Goal: Download file/media

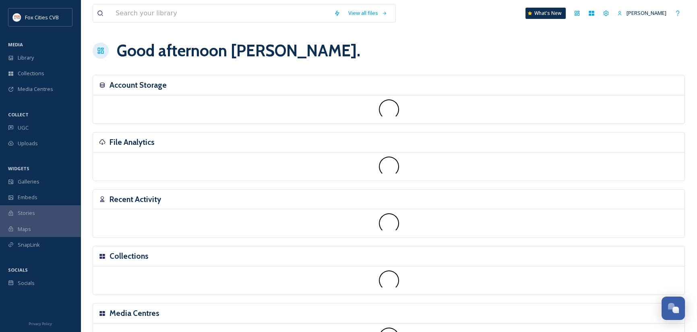
scroll to position [559, 0]
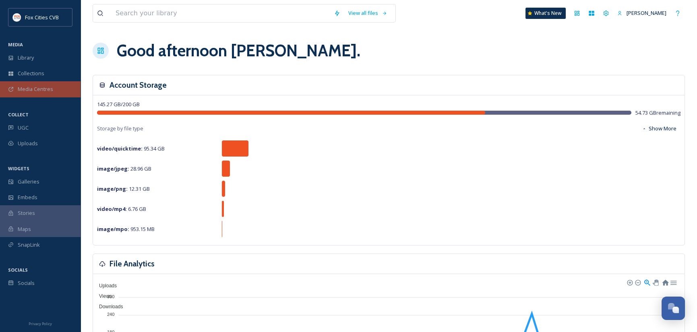
click at [48, 92] on span "Media Centres" at bounding box center [35, 89] width 35 height 8
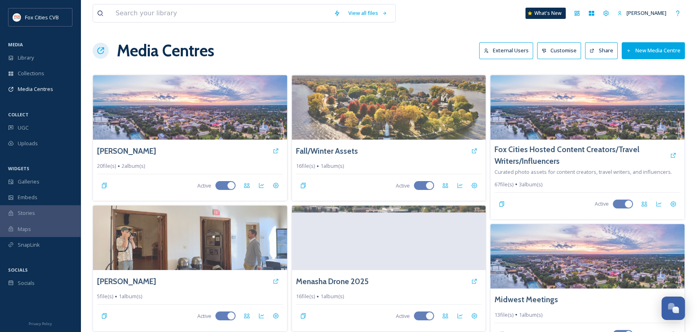
scroll to position [298, 0]
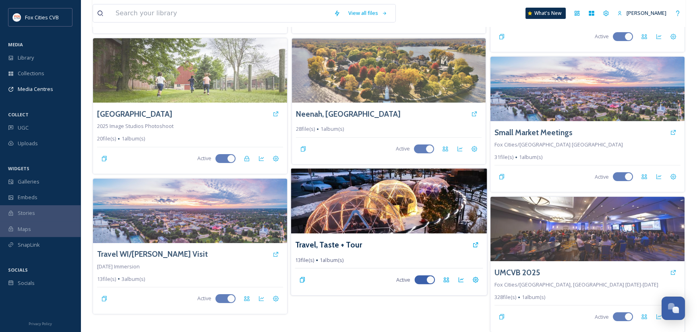
click at [0, 0] on img at bounding box center [0, 0] width 0 height 0
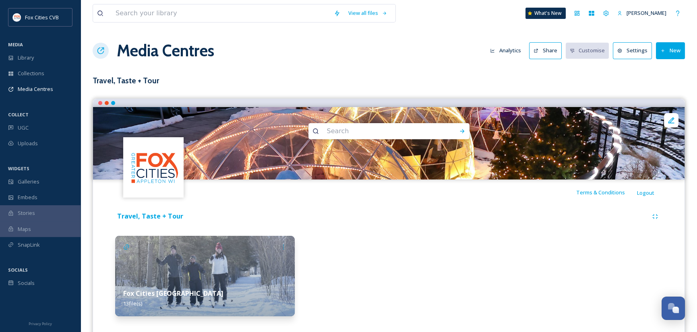
click at [234, 271] on img at bounding box center [205, 276] width 180 height 81
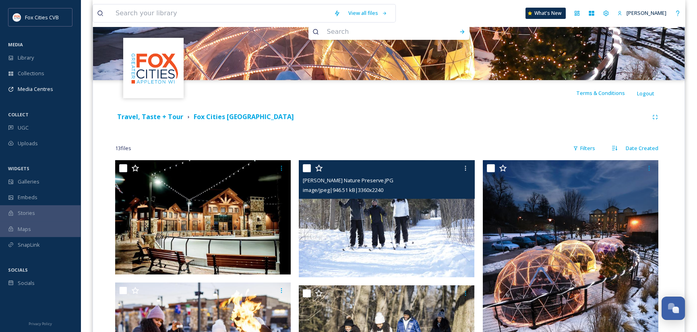
scroll to position [121, 0]
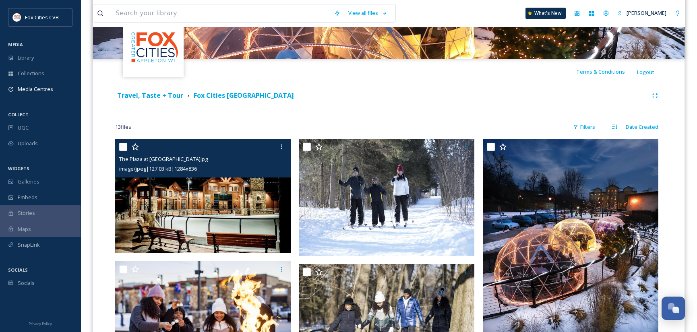
click at [124, 148] on input "checkbox" at bounding box center [123, 147] width 8 height 8
checkbox input "true"
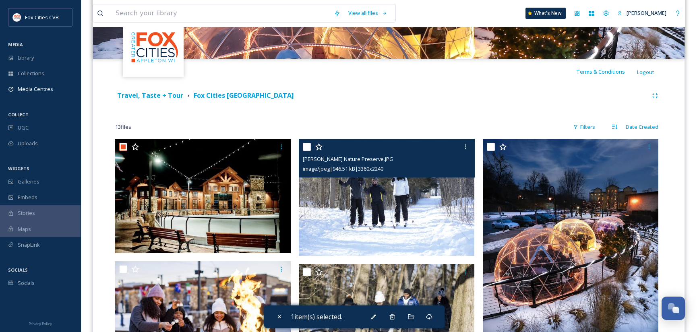
click at [305, 146] on input "checkbox" at bounding box center [307, 147] width 8 height 8
checkbox input "true"
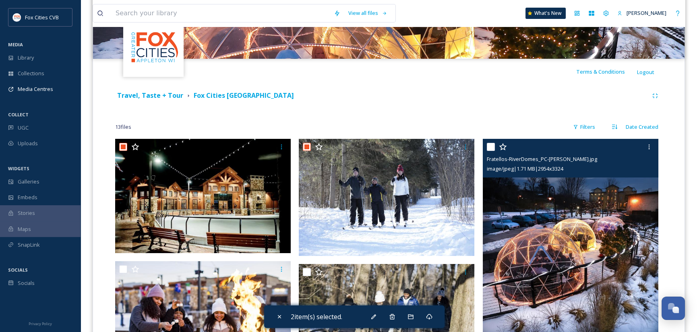
click at [490, 148] on input "checkbox" at bounding box center [491, 147] width 8 height 8
checkbox input "true"
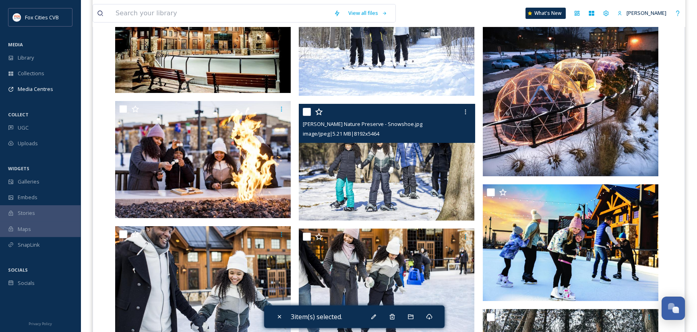
scroll to position [282, 0]
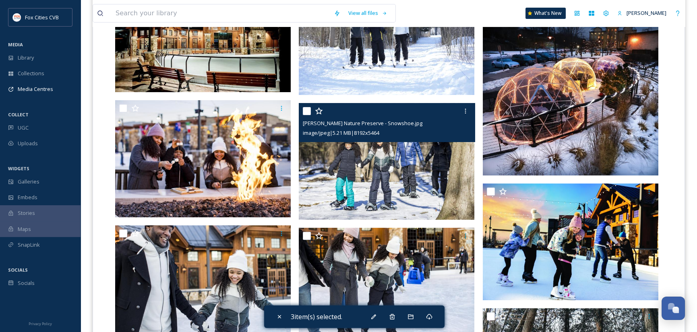
click at [307, 111] on input "checkbox" at bounding box center [307, 111] width 8 height 8
checkbox input "true"
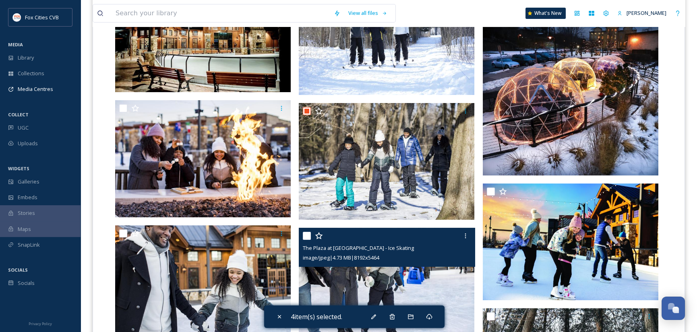
click at [306, 235] on input "checkbox" at bounding box center [307, 236] width 8 height 8
checkbox input "true"
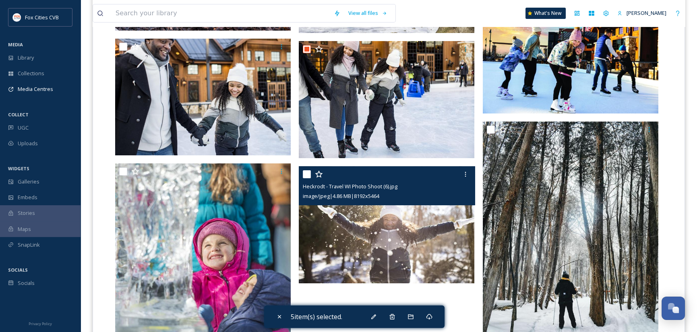
scroll to position [483, 0]
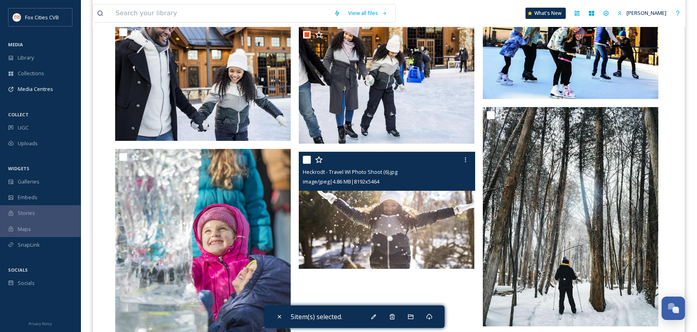
click at [306, 161] on input "checkbox" at bounding box center [307, 160] width 8 height 8
checkbox input "true"
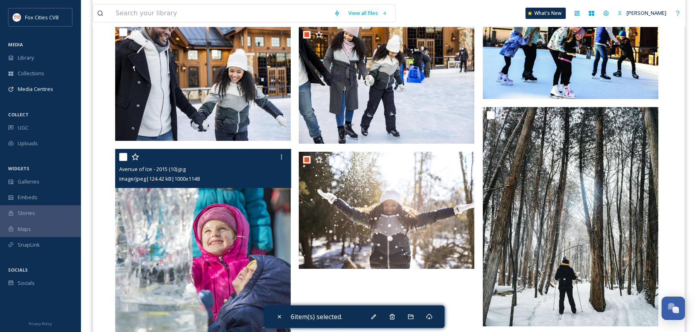
click at [121, 158] on input "checkbox" at bounding box center [123, 157] width 8 height 8
checkbox input "true"
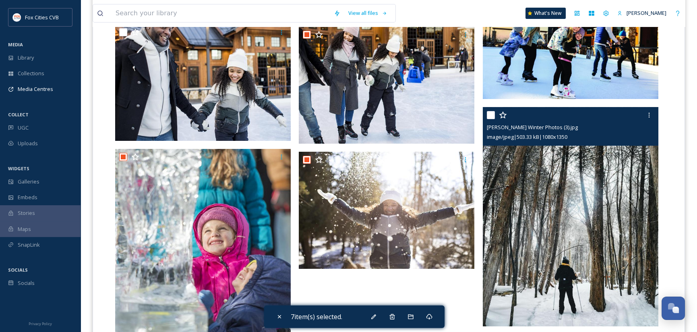
click at [492, 116] on input "checkbox" at bounding box center [491, 115] width 8 height 8
checkbox input "true"
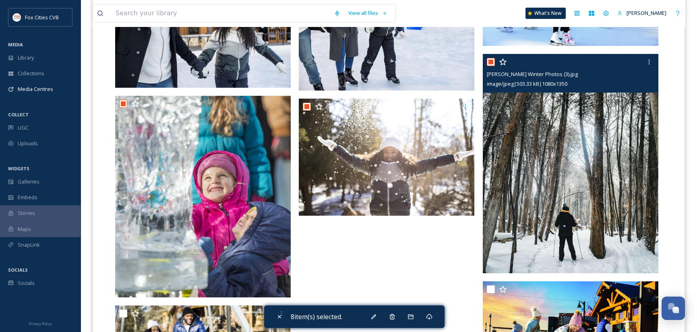
scroll to position [604, 0]
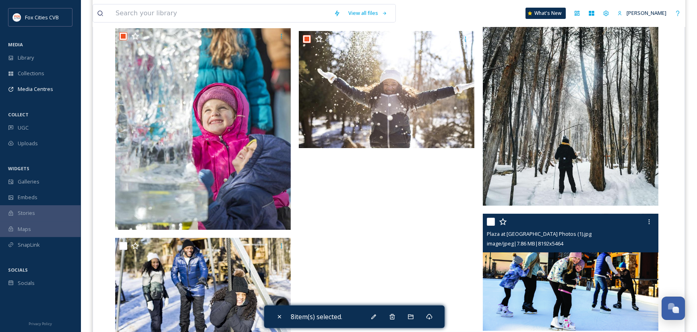
click at [492, 219] on input "checkbox" at bounding box center [491, 222] width 8 height 8
checkbox input "true"
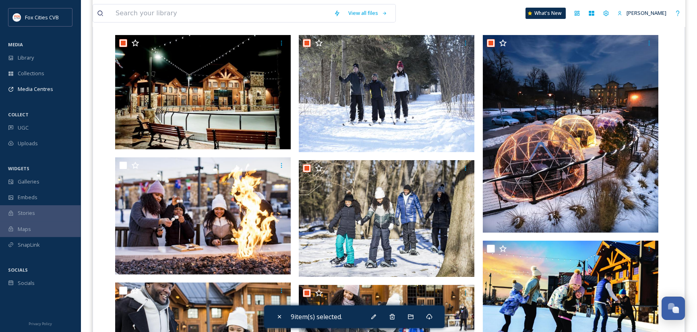
scroll to position [226, 0]
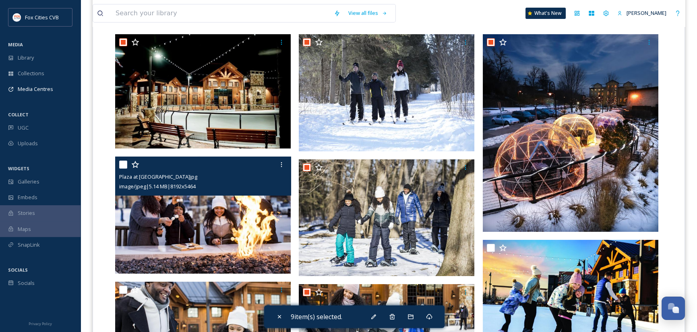
click at [121, 163] on input "checkbox" at bounding box center [123, 165] width 8 height 8
click at [122, 162] on input "checkbox" at bounding box center [123, 165] width 8 height 8
checkbox input "false"
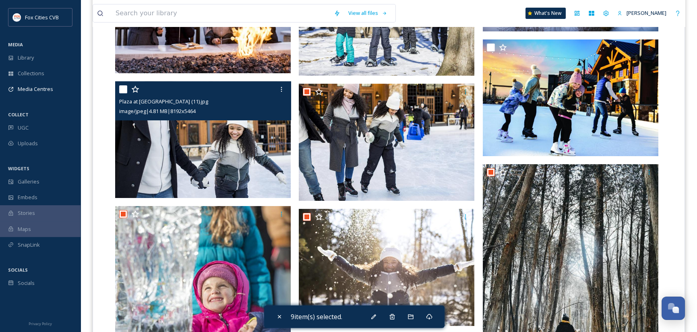
scroll to position [427, 0]
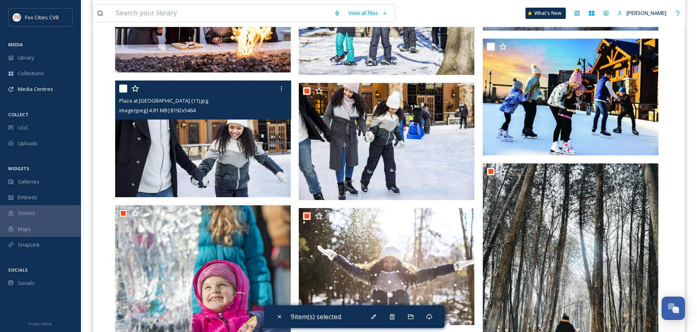
click at [121, 89] on input "checkbox" at bounding box center [123, 89] width 8 height 8
checkbox input "true"
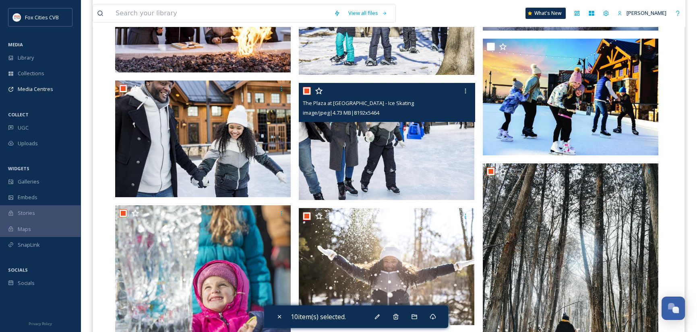
click at [309, 90] on input "checkbox" at bounding box center [307, 91] width 8 height 8
checkbox input "false"
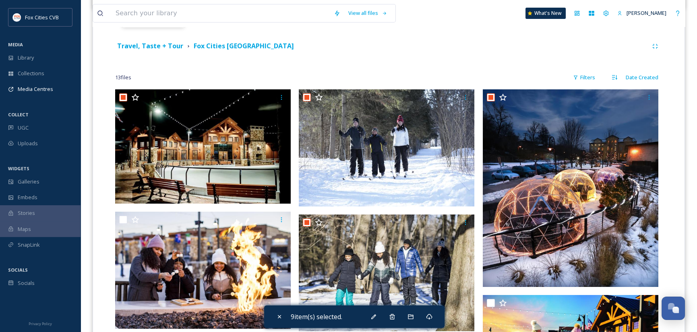
scroll to position [145, 0]
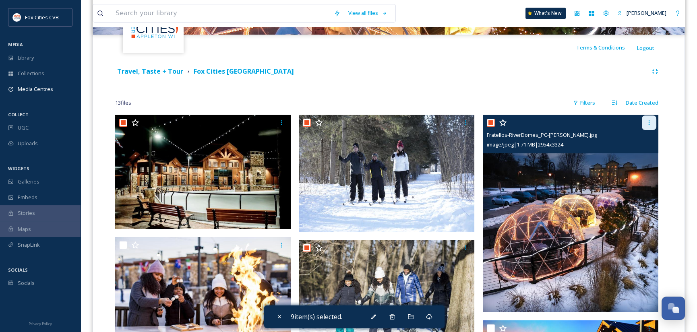
click at [653, 124] on div at bounding box center [649, 123] width 14 height 14
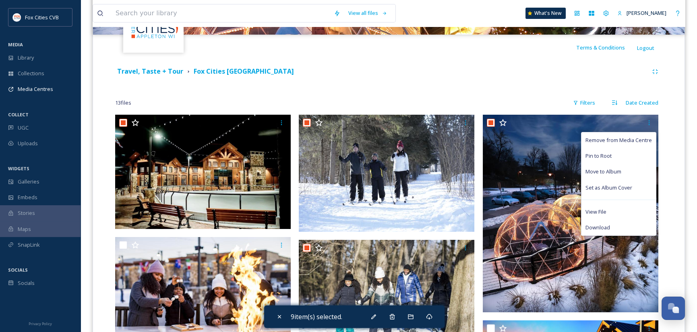
click at [526, 107] on div "13 file s Filters Date Created" at bounding box center [388, 103] width 547 height 16
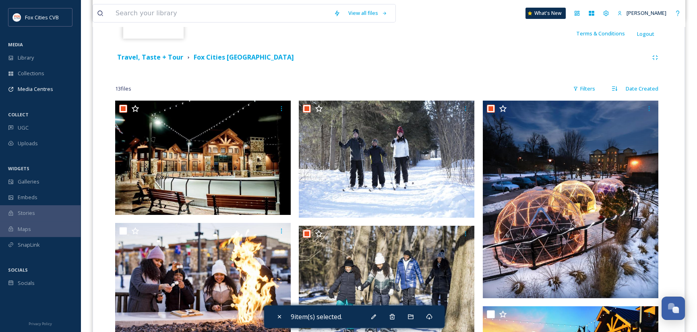
scroll to position [161, 0]
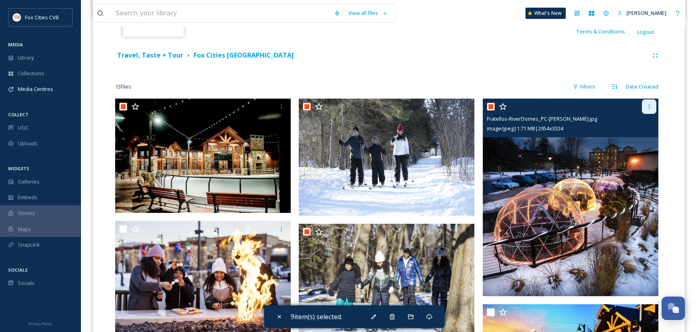
click at [650, 107] on icon at bounding box center [649, 106] width 6 height 6
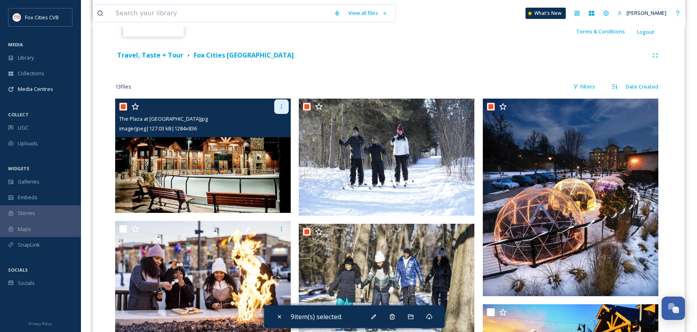
click at [282, 103] on icon at bounding box center [281, 106] width 6 height 6
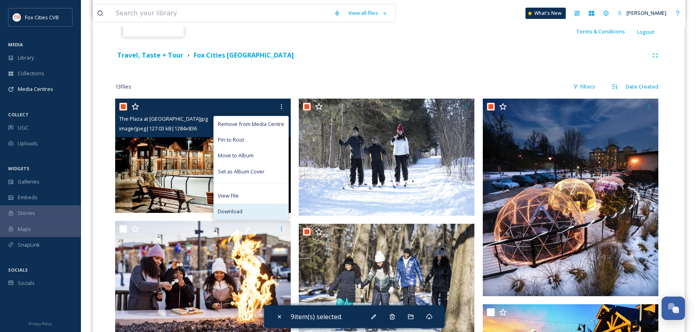
click at [252, 206] on div "Download" at bounding box center [251, 212] width 75 height 16
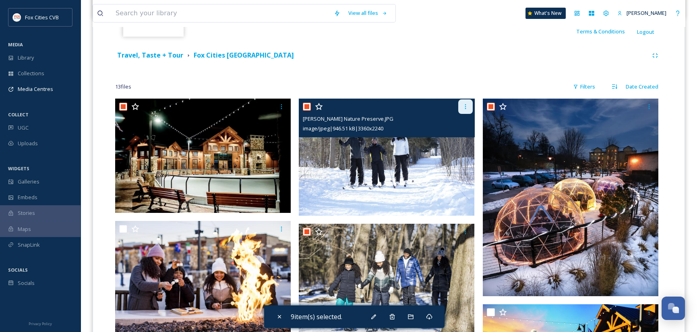
click at [462, 106] on div at bounding box center [465, 106] width 14 height 14
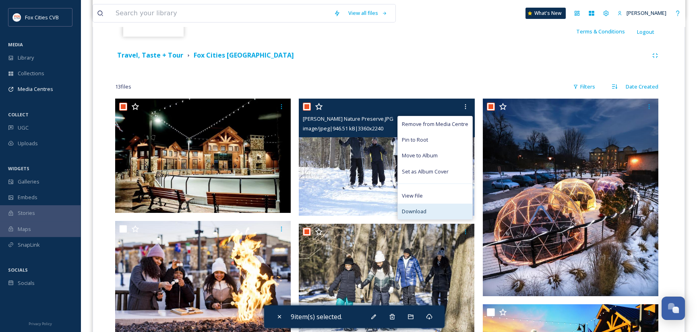
click at [418, 211] on span "Download" at bounding box center [414, 212] width 25 height 8
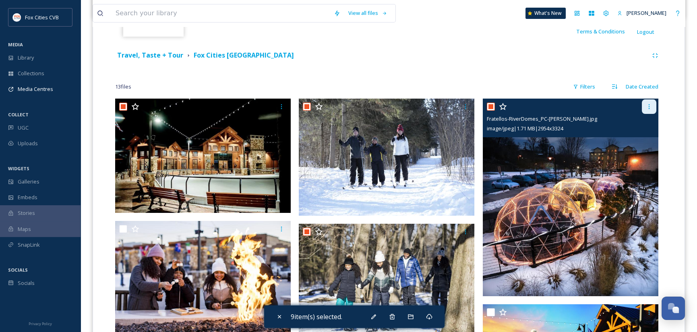
click at [652, 106] on icon at bounding box center [649, 106] width 6 height 6
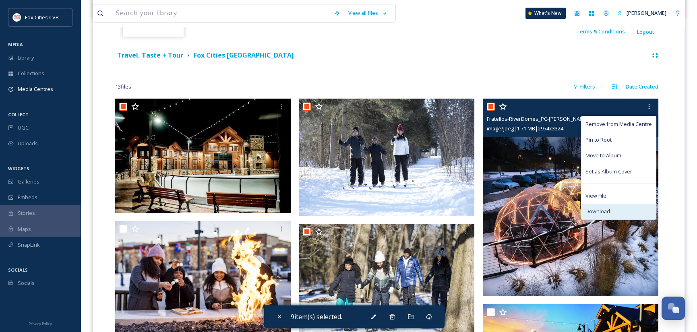
click at [605, 213] on span "Download" at bounding box center [598, 212] width 25 height 8
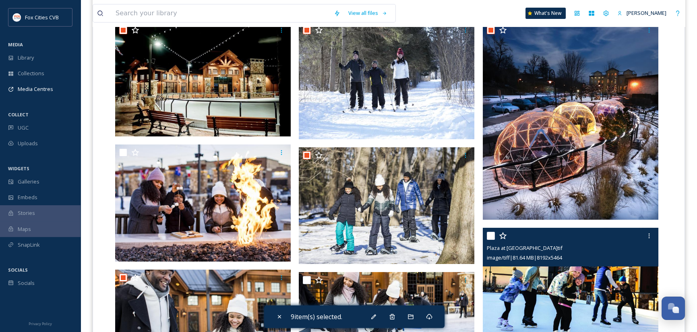
scroll to position [282, 0]
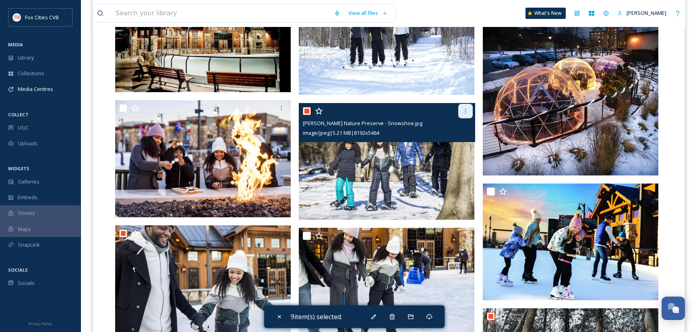
click at [466, 111] on icon at bounding box center [465, 111] width 1 height 5
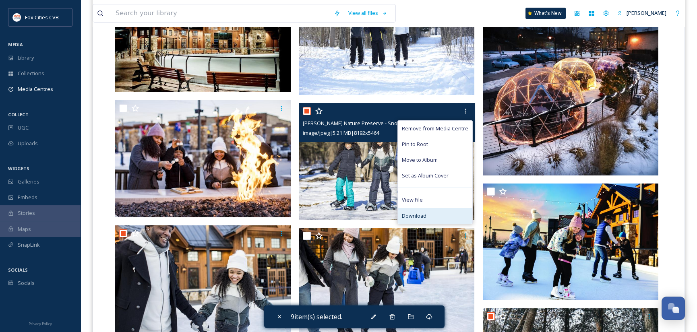
click at [437, 213] on div "Download" at bounding box center [435, 216] width 75 height 16
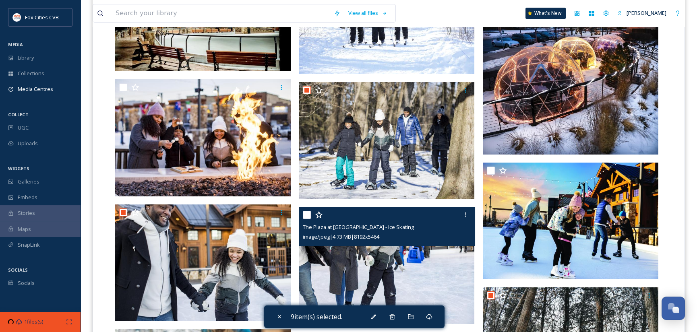
scroll to position [403, 0]
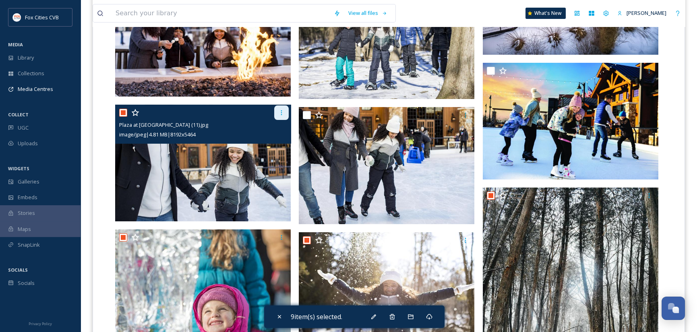
click at [280, 113] on icon at bounding box center [281, 113] width 6 height 6
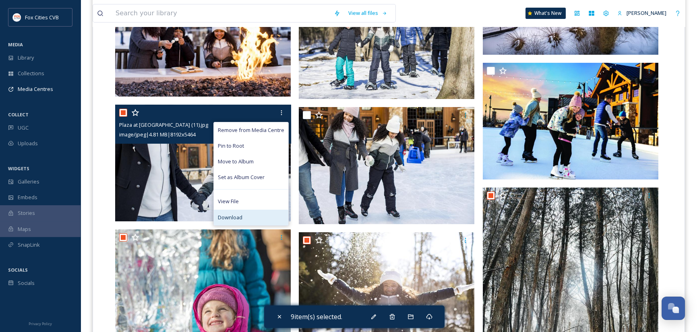
click at [232, 214] on span "Download" at bounding box center [230, 218] width 25 height 8
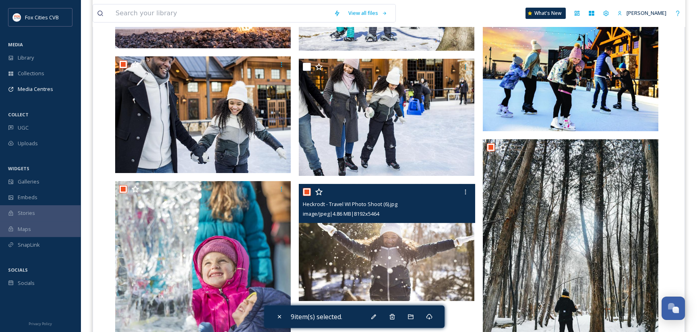
scroll to position [524, 0]
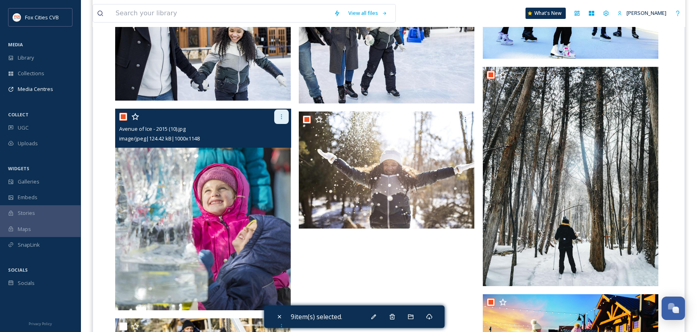
click at [280, 118] on icon at bounding box center [281, 117] width 6 height 6
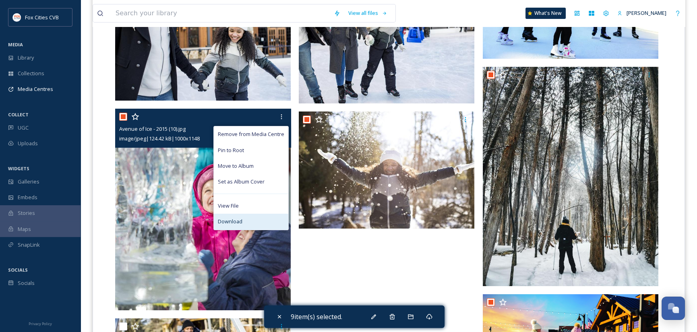
click at [236, 219] on span "Download" at bounding box center [230, 222] width 25 height 8
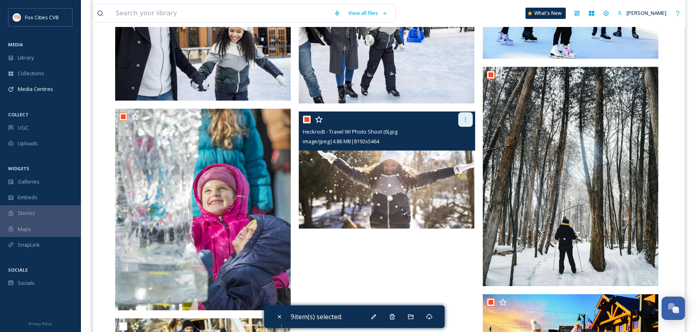
click at [464, 119] on icon at bounding box center [465, 119] width 6 height 6
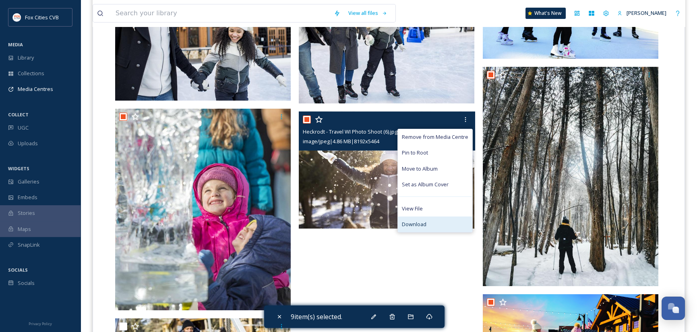
click at [419, 223] on span "Download" at bounding box center [414, 225] width 25 height 8
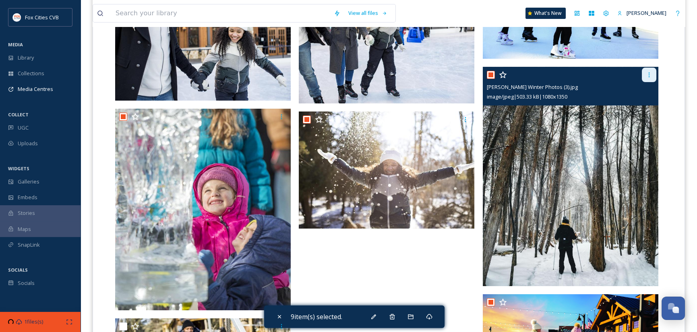
click at [651, 75] on icon at bounding box center [649, 75] width 6 height 6
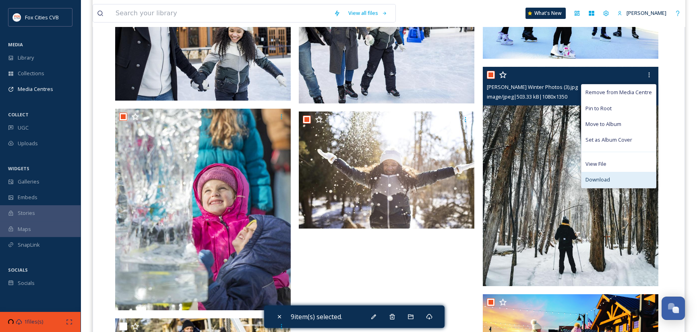
click at [603, 183] on span "Download" at bounding box center [598, 180] width 25 height 8
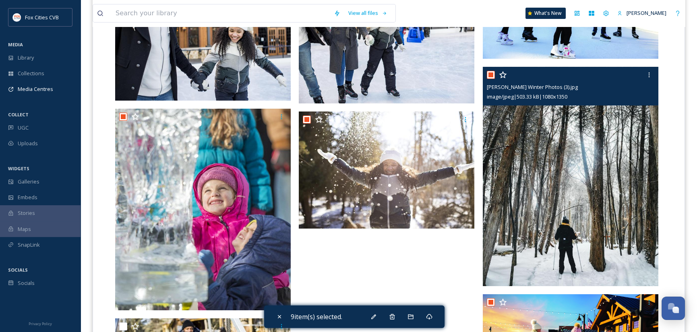
scroll to position [668, 0]
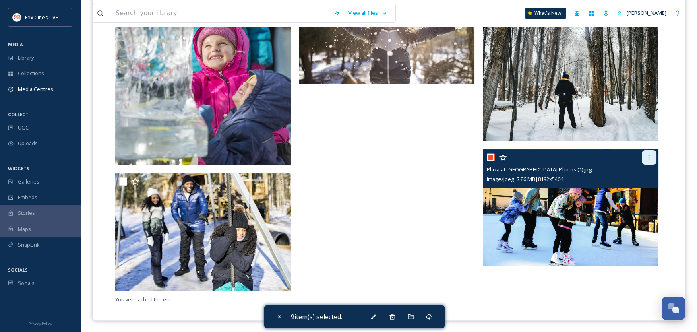
click at [650, 155] on icon at bounding box center [649, 157] width 6 height 6
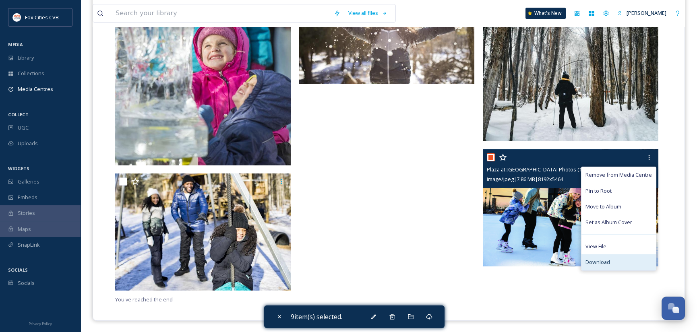
click at [599, 256] on div "Download" at bounding box center [619, 263] width 75 height 16
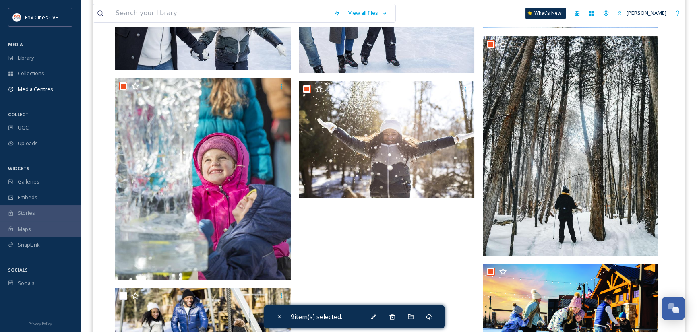
scroll to position [467, 0]
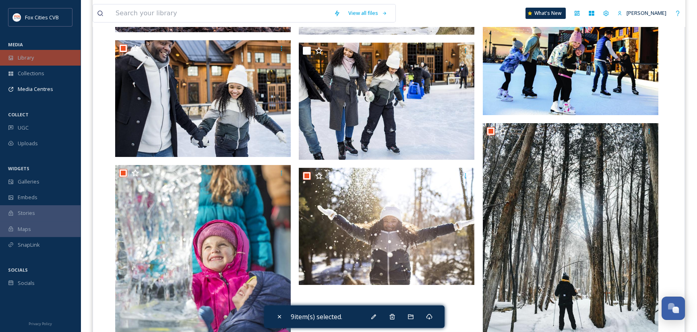
click at [31, 54] on span "Library" at bounding box center [26, 58] width 16 height 8
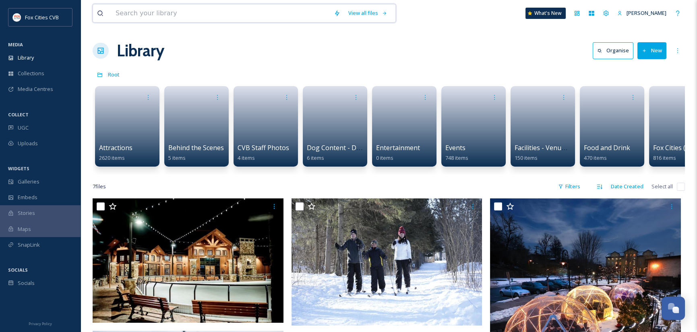
click at [223, 13] on input at bounding box center [221, 13] width 218 height 18
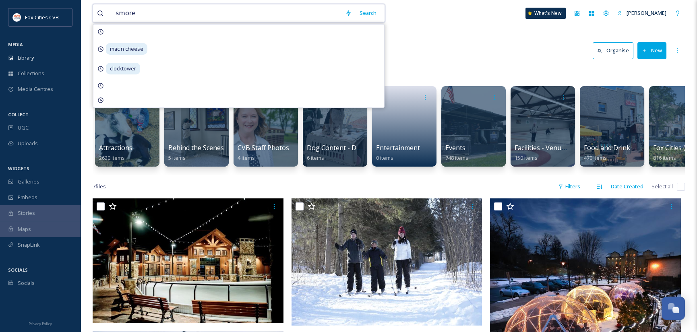
type input "smores"
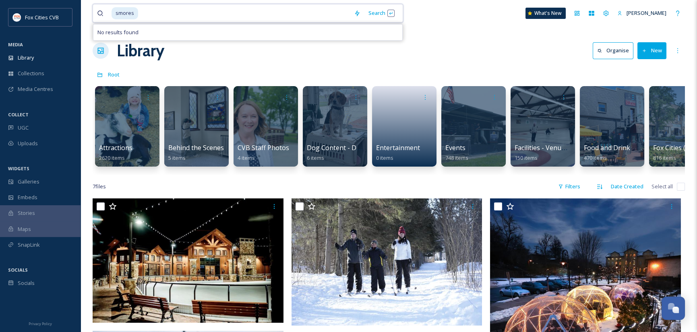
drag, startPoint x: 181, startPoint y: 16, endPoint x: 109, endPoint y: 13, distance: 72.5
click at [109, 14] on div "smores" at bounding box center [223, 13] width 253 height 18
click at [132, 12] on span "smores" at bounding box center [125, 13] width 27 height 12
click at [135, 12] on span "smores" at bounding box center [125, 13] width 27 height 12
click at [146, 11] on input at bounding box center [242, 13] width 213 height 18
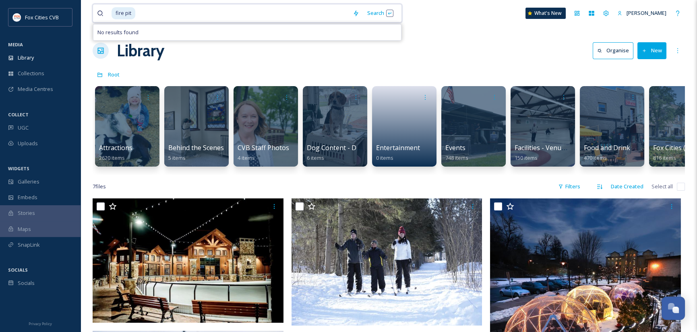
click at [134, 14] on span "fire pit" at bounding box center [124, 13] width 24 height 12
drag, startPoint x: 134, startPoint y: 14, endPoint x: 108, endPoint y: 15, distance: 25.8
click at [108, 15] on div "fire pit" at bounding box center [223, 13] width 252 height 18
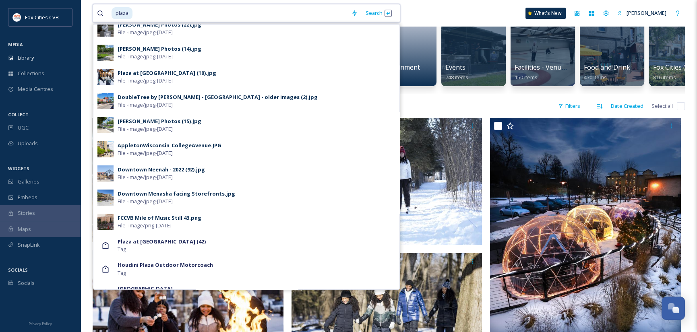
scroll to position [362, 0]
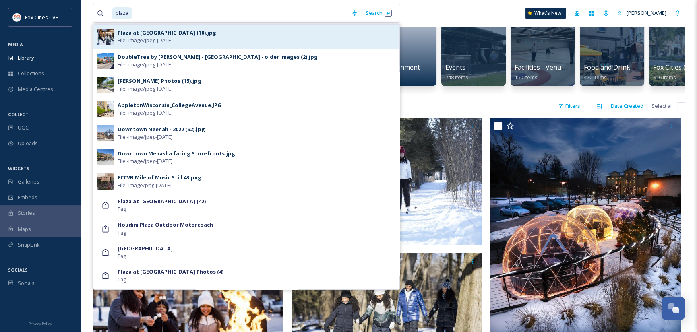
click at [141, 38] on span "File - image/jpeg - [DATE]" at bounding box center [145, 41] width 55 height 8
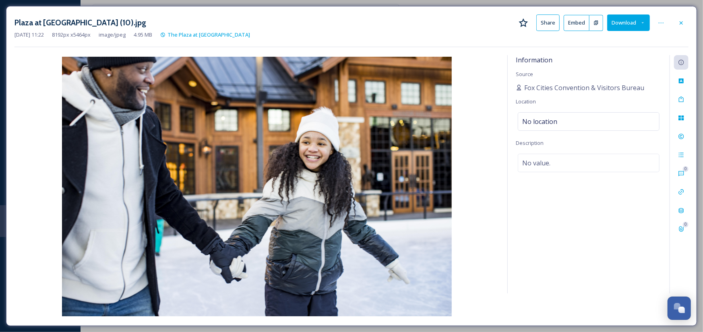
click at [626, 23] on button "Download" at bounding box center [628, 22] width 43 height 17
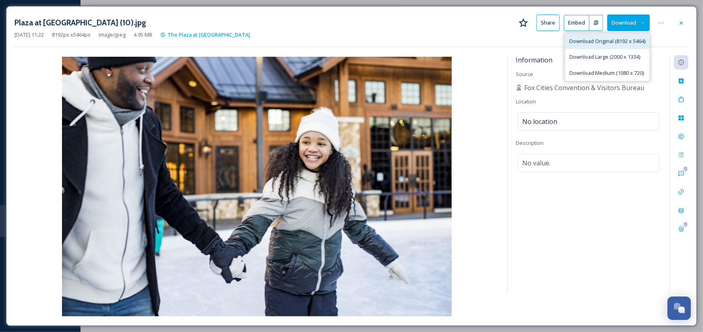
click at [602, 43] on span "Download Original (8192 x 5464)" at bounding box center [607, 41] width 76 height 8
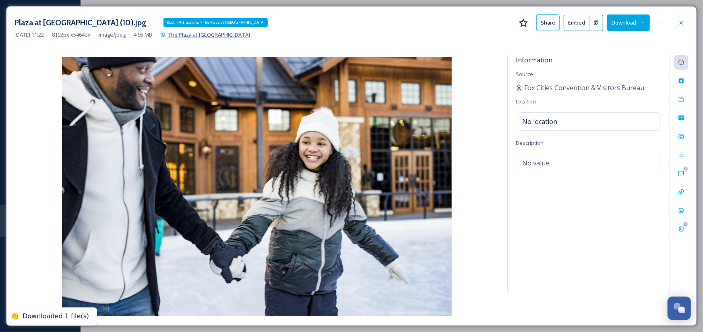
click at [217, 34] on span "The Plaza at [GEOGRAPHIC_DATA]" at bounding box center [209, 34] width 83 height 7
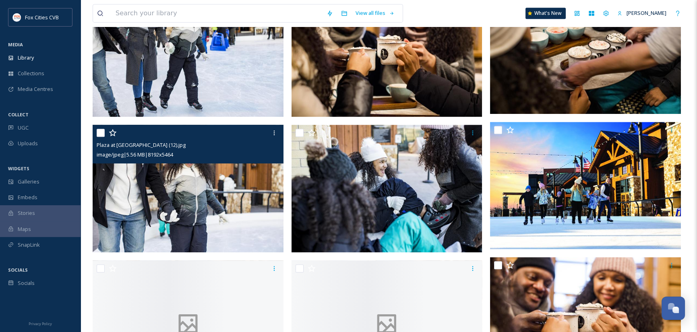
scroll to position [1208, 0]
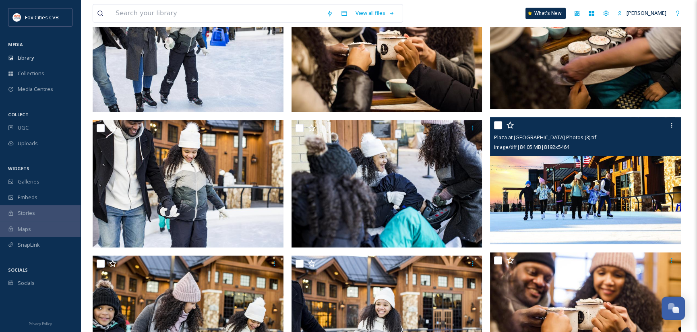
click at [498, 125] on input "checkbox" at bounding box center [498, 125] width 8 height 8
checkbox input "true"
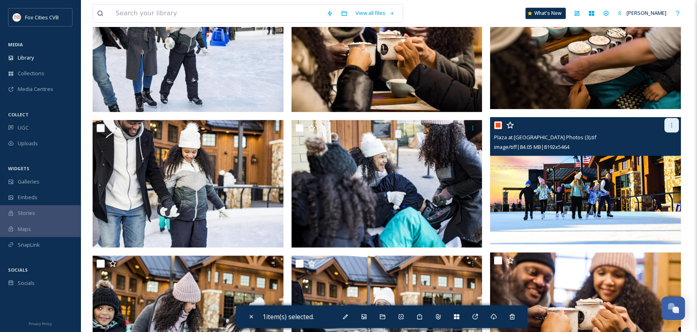
click at [671, 130] on div at bounding box center [671, 125] width 14 height 14
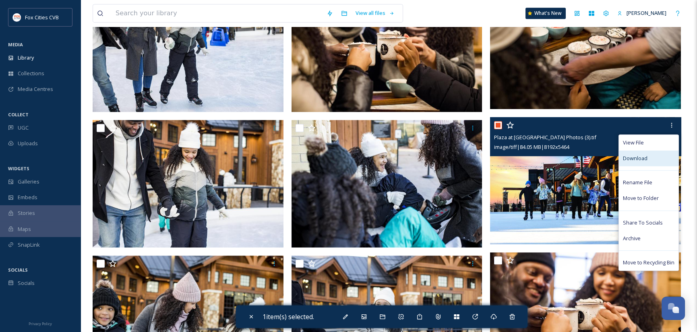
click at [645, 161] on span "Download" at bounding box center [635, 159] width 25 height 8
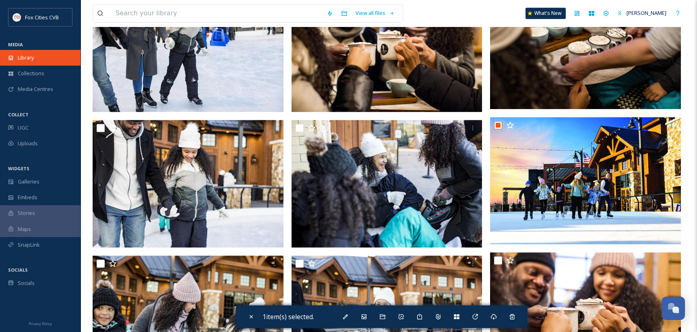
click at [32, 59] on span "Library" at bounding box center [26, 58] width 16 height 8
